Goal: Task Accomplishment & Management: Complete application form

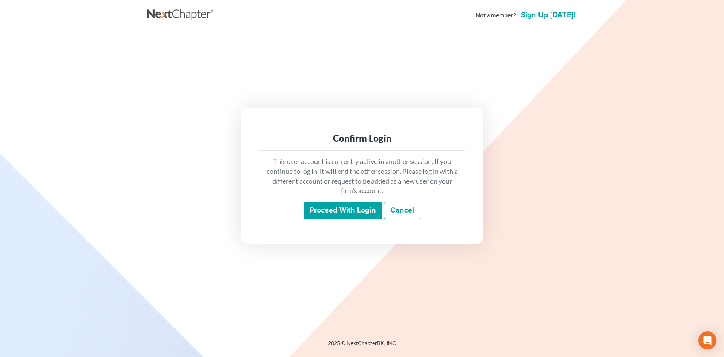
click at [358, 216] on input "Proceed with login" at bounding box center [343, 210] width 78 height 17
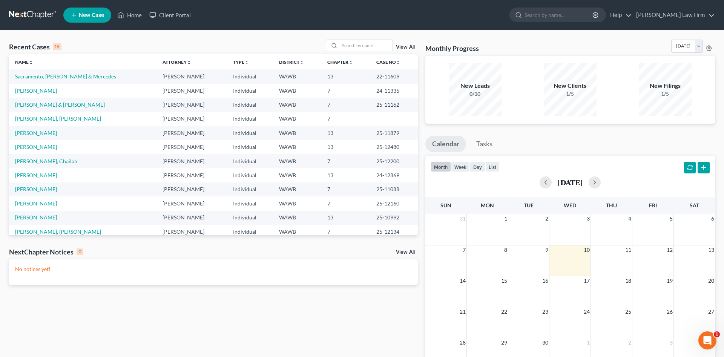
click at [55, 73] on td "Sacramento, [PERSON_NAME] & Mercedes" at bounding box center [82, 76] width 147 height 14
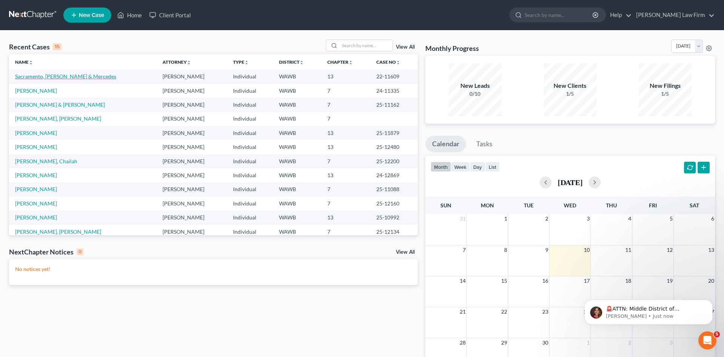
click at [55, 77] on link "Sacramento, Jamie & Mercedes" at bounding box center [65, 76] width 101 height 6
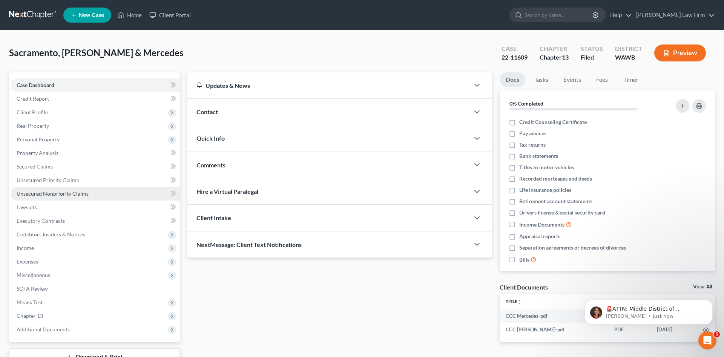
click at [66, 196] on span "Unsecured Nonpriority Claims" at bounding box center [53, 193] width 72 height 6
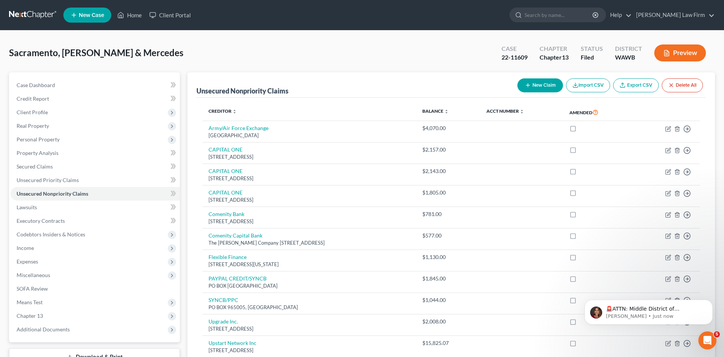
click at [535, 83] on button "New Claim" at bounding box center [540, 85] width 46 height 14
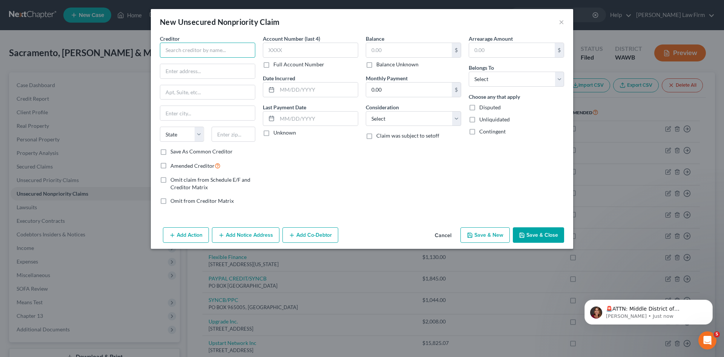
click at [219, 54] on input "text" at bounding box center [207, 50] width 95 height 15
click at [218, 68] on div "1035 116th Ave NE, Bellevue, WA 98004" at bounding box center [205, 70] width 78 height 6
type input "Overlake Hospital Medical Center"
type input "1035 116th Ave NE"
type input "Bellevue"
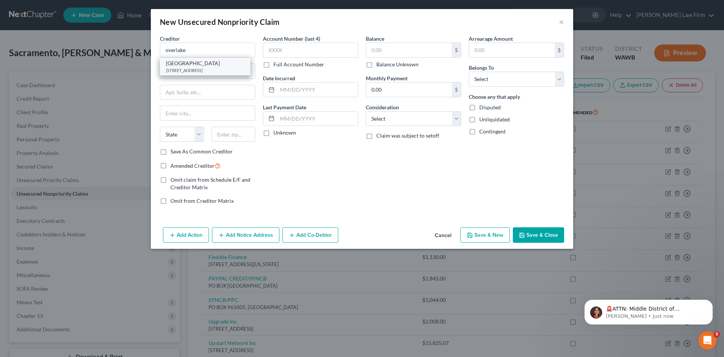
select select "50"
type input "98004"
drag, startPoint x: 252, startPoint y: 51, endPoint x: 0, endPoint y: 51, distance: 252.2
click at [0, 51] on div "New Unsecured Nonpriority Claim × Creditor * Overlake Hospital Medical Center 1…" at bounding box center [362, 178] width 724 height 357
click at [193, 46] on input "Overlake Hospital Medical Center" at bounding box center [207, 50] width 95 height 15
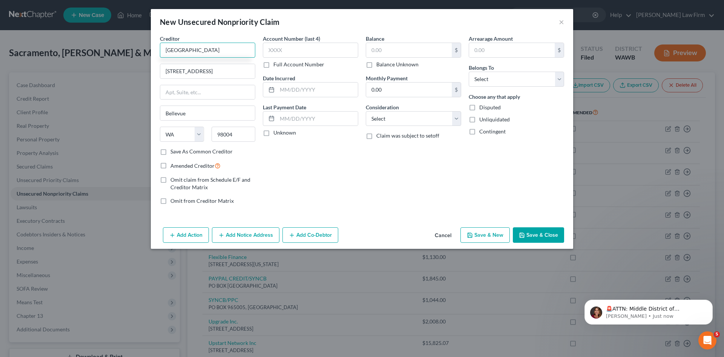
click at [193, 47] on input "Overlake Hospital Medical Center" at bounding box center [207, 50] width 95 height 15
drag, startPoint x: 220, startPoint y: 72, endPoint x: 86, endPoint y: 71, distance: 134.2
click at [160, 71] on input "1035 116th Ave NE" at bounding box center [207, 71] width 95 height 14
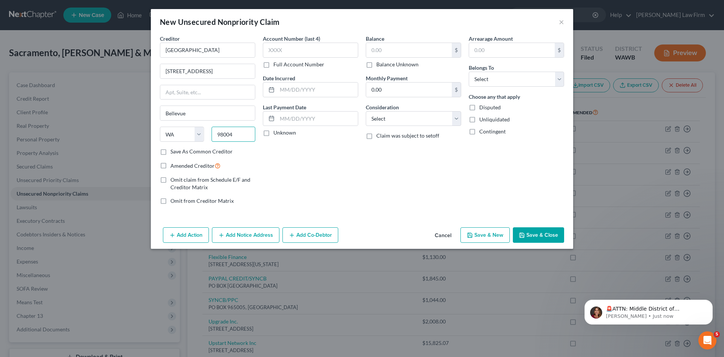
drag, startPoint x: 235, startPoint y: 137, endPoint x: 163, endPoint y: 133, distance: 71.8
click at [212, 133] on input "98004" at bounding box center [234, 134] width 44 height 15
